Goal: Task Accomplishment & Management: Manage account settings

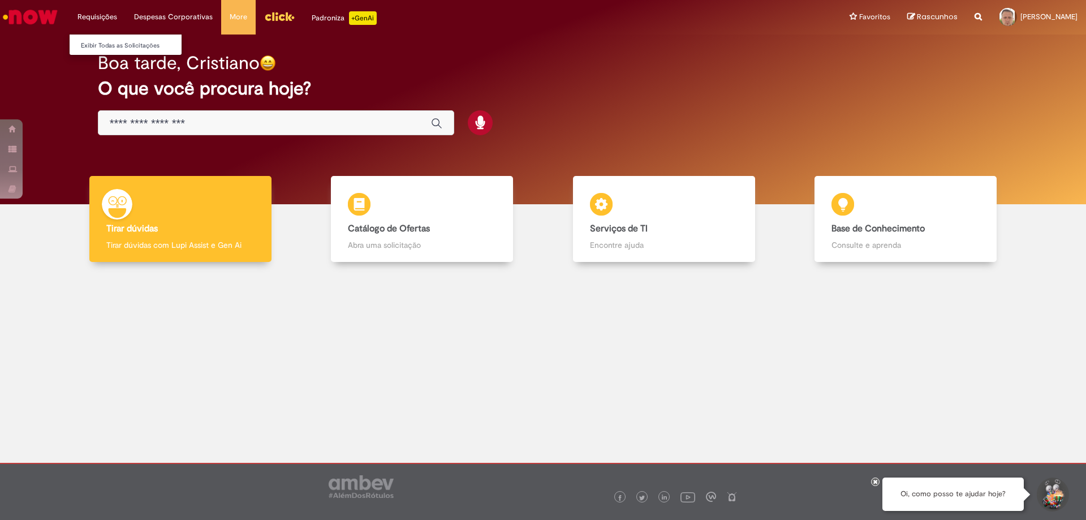
click at [101, 13] on li "Requisições Exibir Todas as Solicitações" at bounding box center [97, 17] width 57 height 34
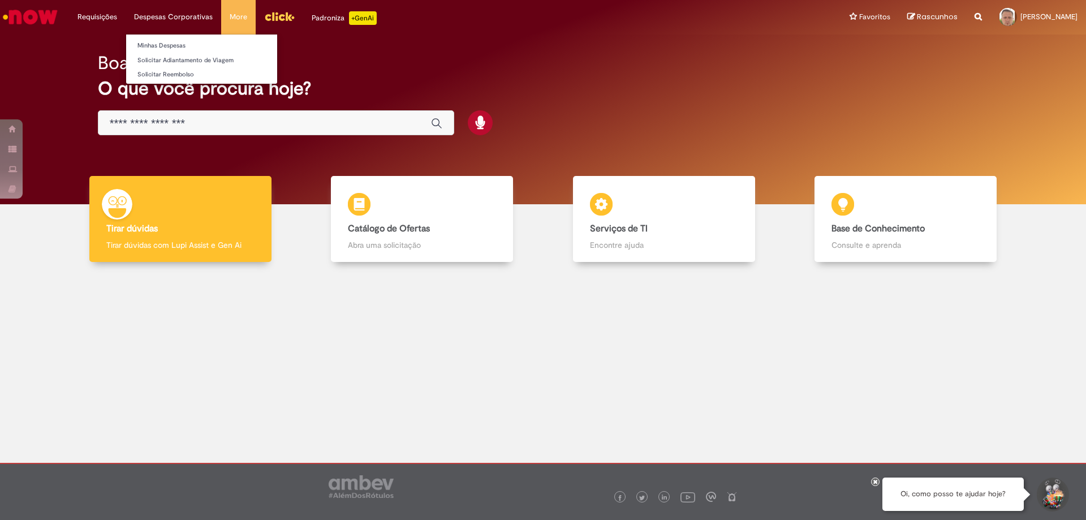
click at [126, 17] on li "Despesas Corporativas Minhas Despesas Solicitar Adiantamento de Viagem Solicita…" at bounding box center [97, 17] width 57 height 34
click at [174, 40] on link "Minhas Despesas" at bounding box center [201, 46] width 151 height 12
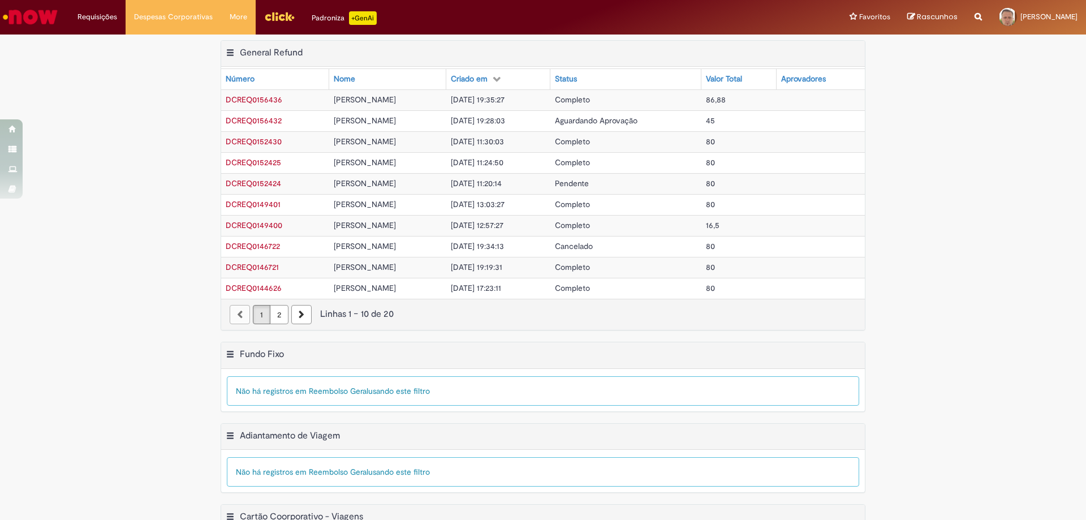
scroll to position [66, 0]
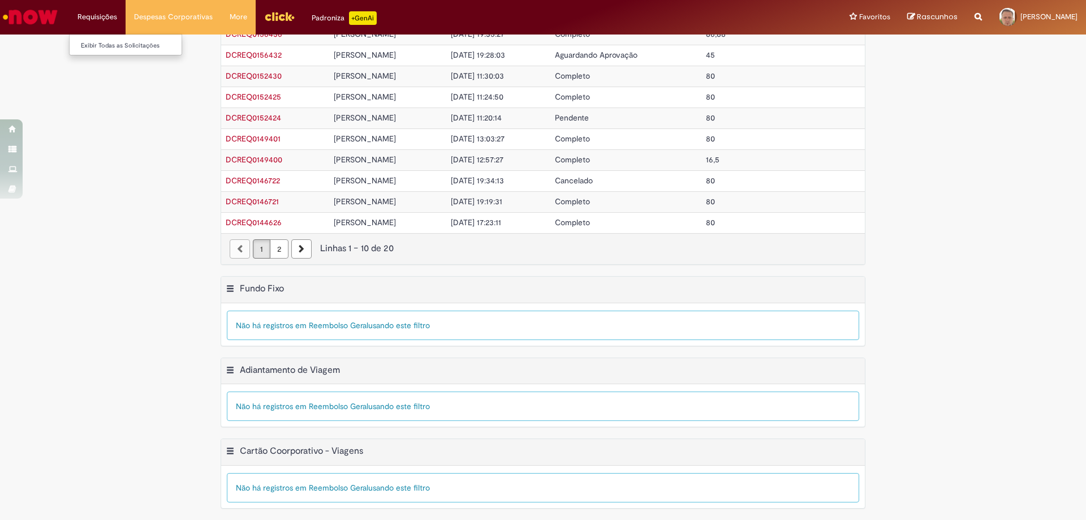
click at [104, 16] on li "Requisições Exibir Todas as Solicitações" at bounding box center [97, 17] width 57 height 34
click at [273, 13] on img "Menu Cabeçalho" at bounding box center [279, 16] width 31 height 17
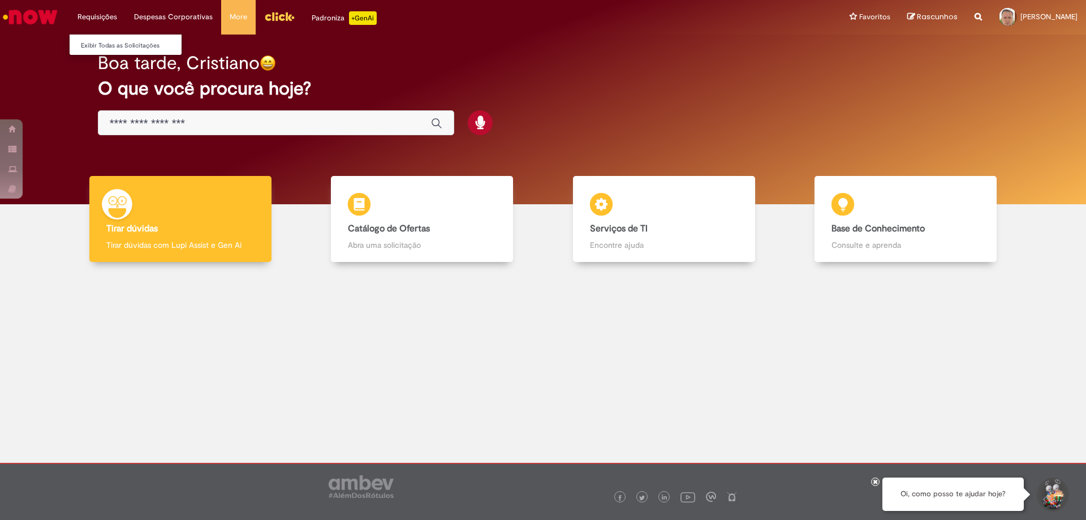
click at [102, 21] on li "Requisições Exibir Todas as Solicitações" at bounding box center [97, 17] width 57 height 34
click at [103, 16] on li "Requisições Exibir Todas as Solicitações" at bounding box center [97, 17] width 57 height 34
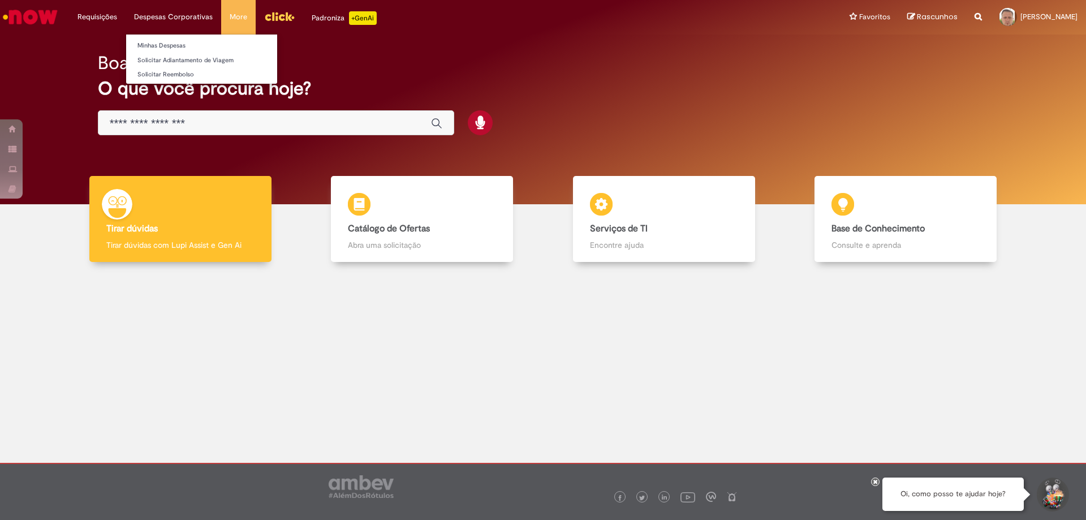
click at [126, 16] on li "Despesas Corporativas Minhas Despesas Solicitar Adiantamento de Viagem Solicita…" at bounding box center [97, 17] width 57 height 34
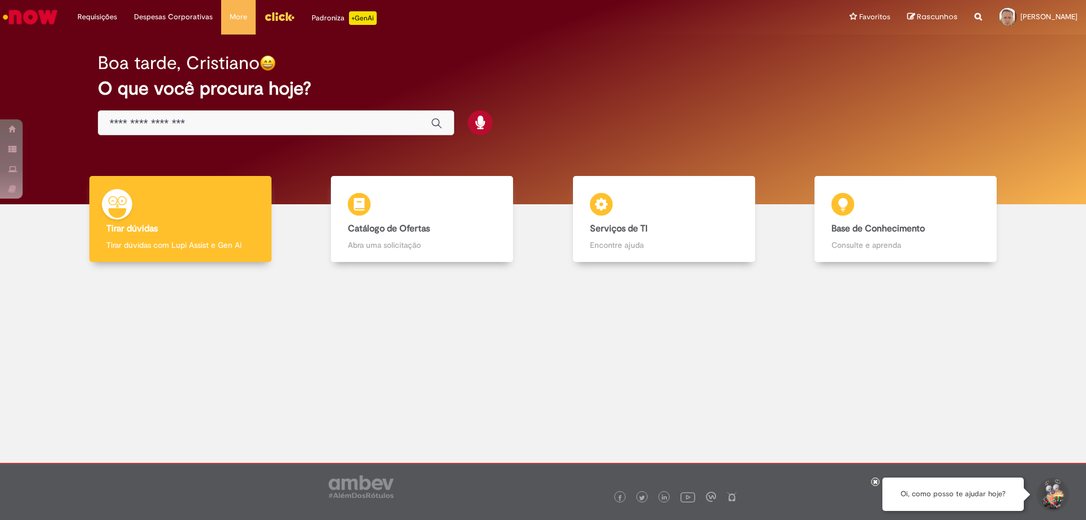
click at [270, 20] on img "Menu Cabeçalho" at bounding box center [279, 16] width 31 height 17
